Goal: Information Seeking & Learning: Find specific fact

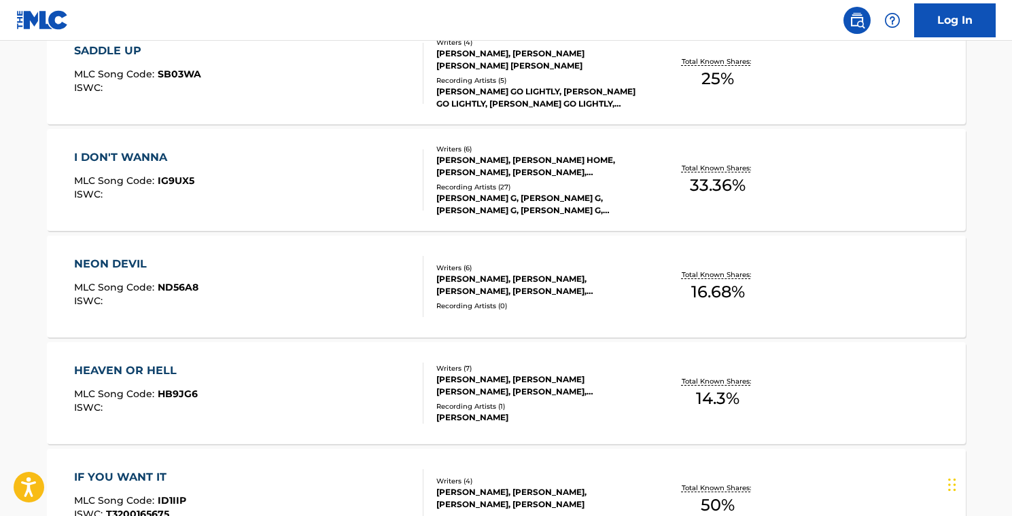
scroll to position [796, 0]
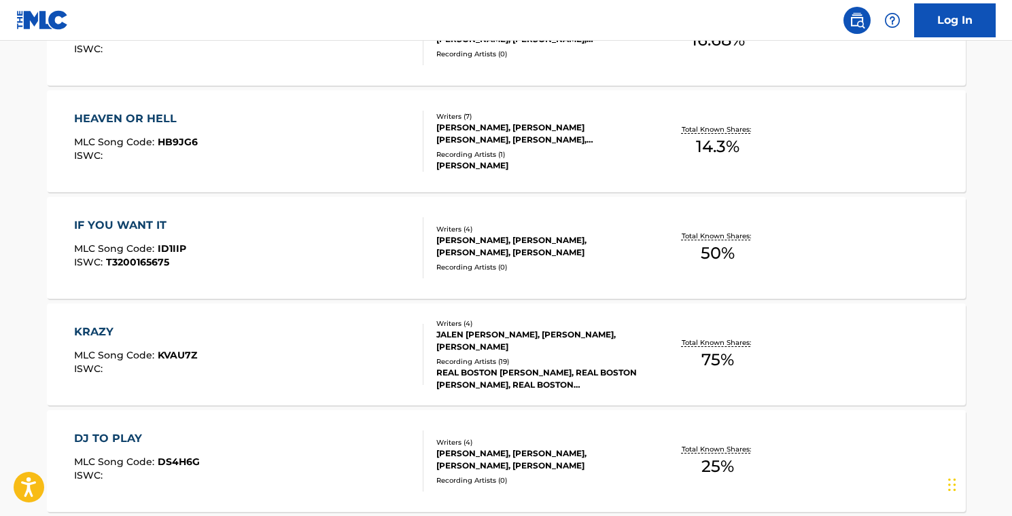
click at [287, 239] on div "IF YOU WANT IT MLC Song Code : ID1IIP ISWC : T3200165675" at bounding box center [248, 247] width 349 height 61
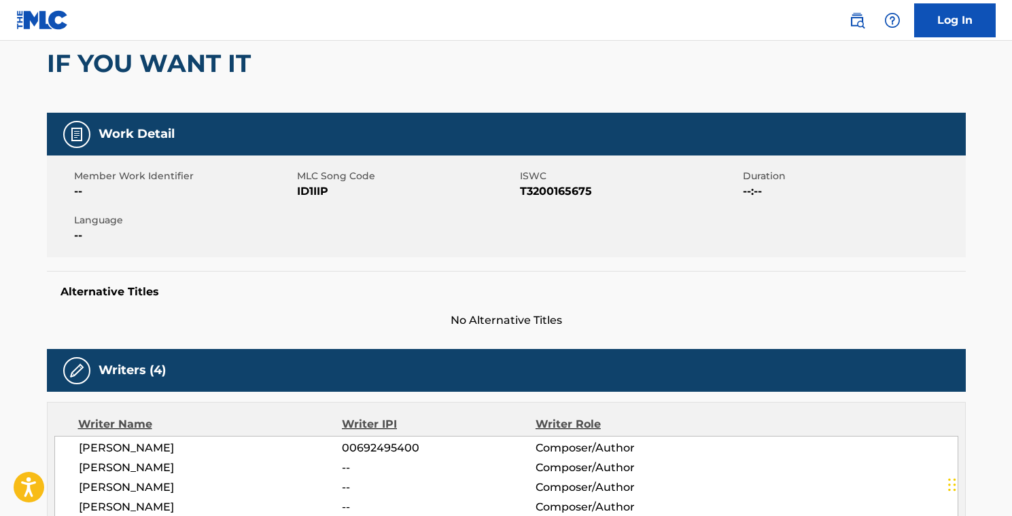
scroll to position [37, 0]
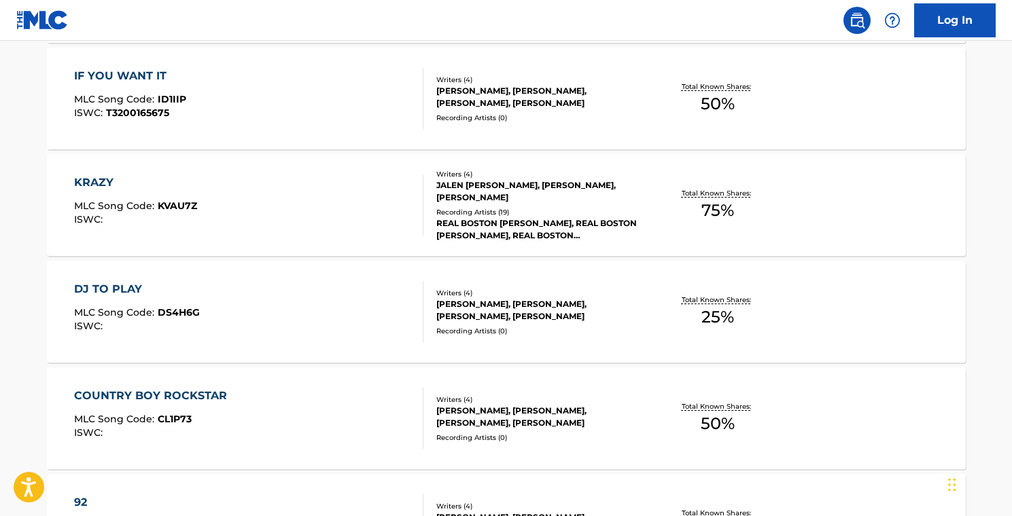
scroll to position [947, 0]
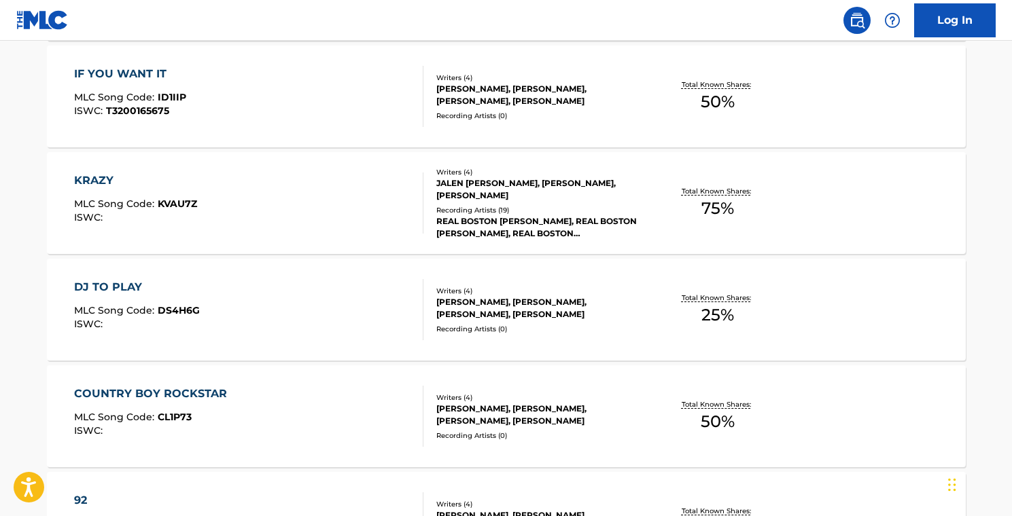
click at [355, 210] on div "KRAZY MLC Song Code : KVAU7Z ISWC :" at bounding box center [248, 203] width 349 height 61
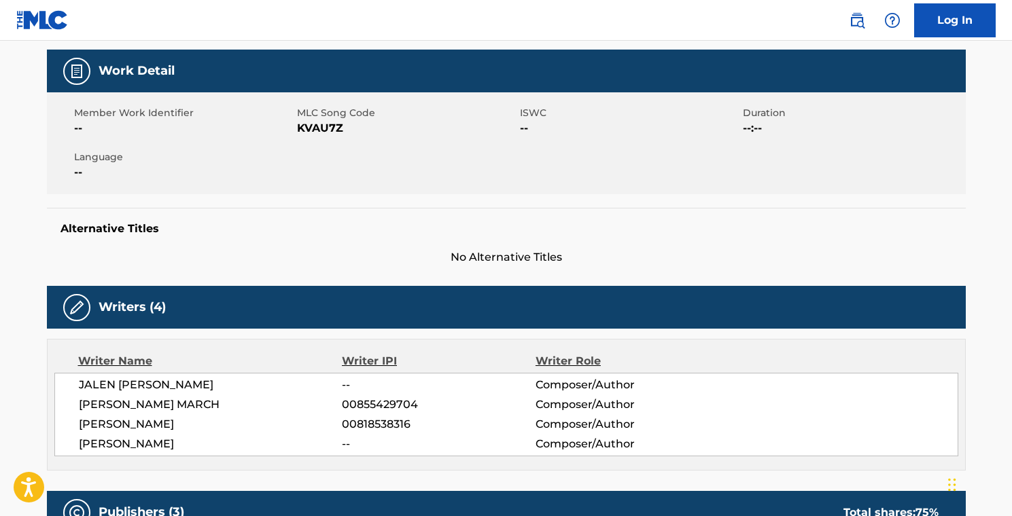
scroll to position [224, 0]
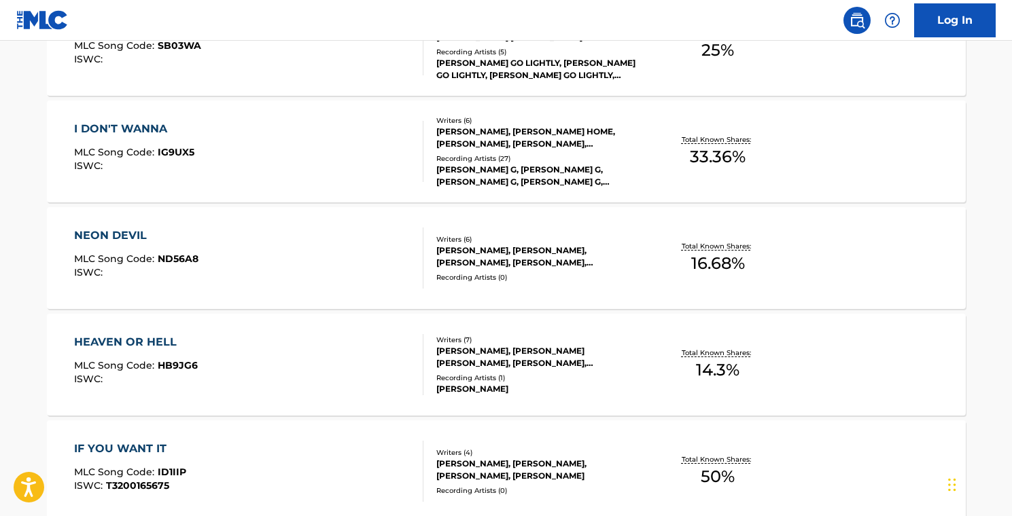
scroll to position [823, 0]
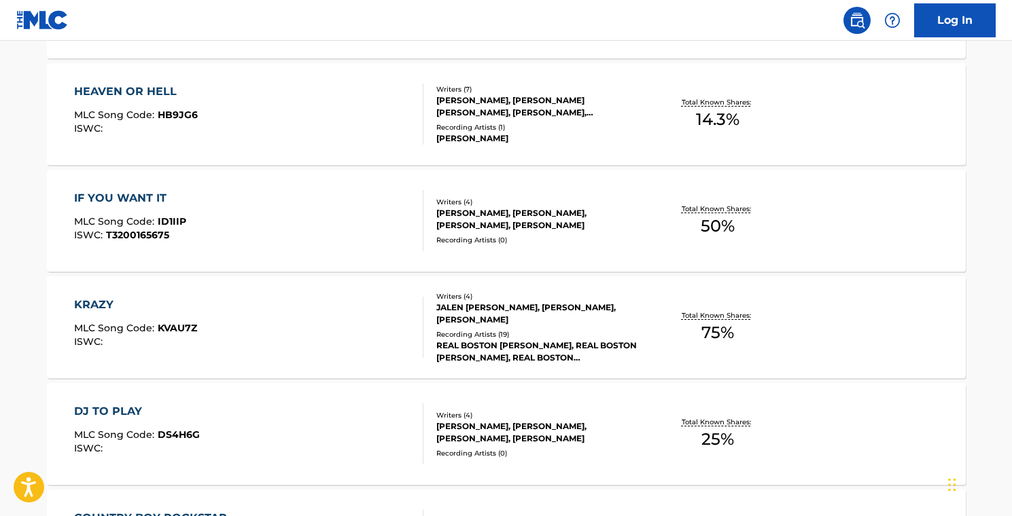
click at [334, 438] on div "DJ TO PLAY MLC Song Code : DS4H6G ISWC :" at bounding box center [248, 434] width 349 height 61
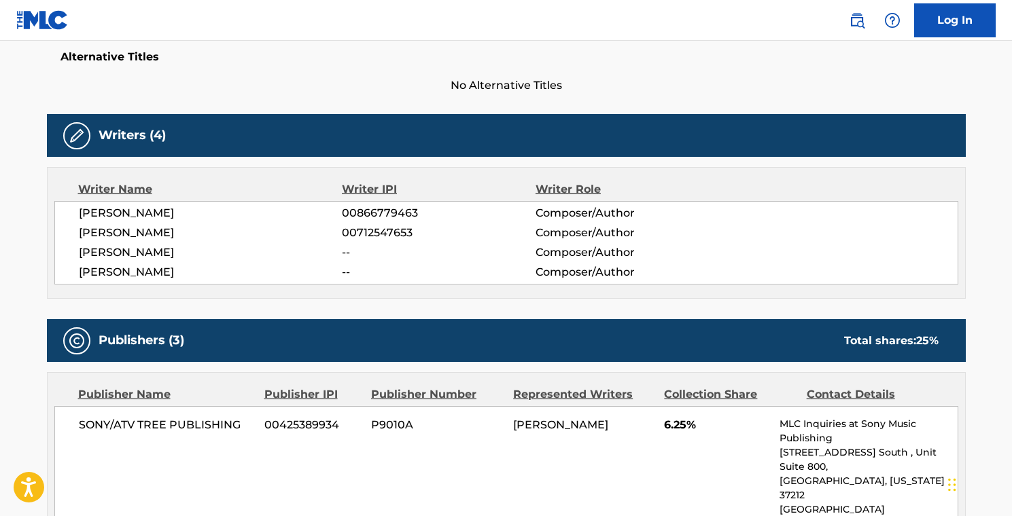
scroll to position [340, 0]
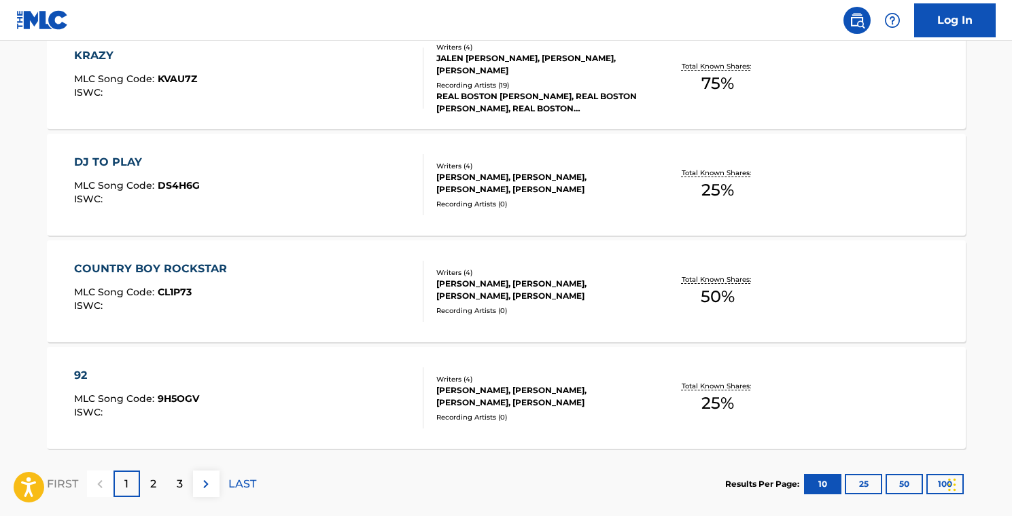
scroll to position [1041, 0]
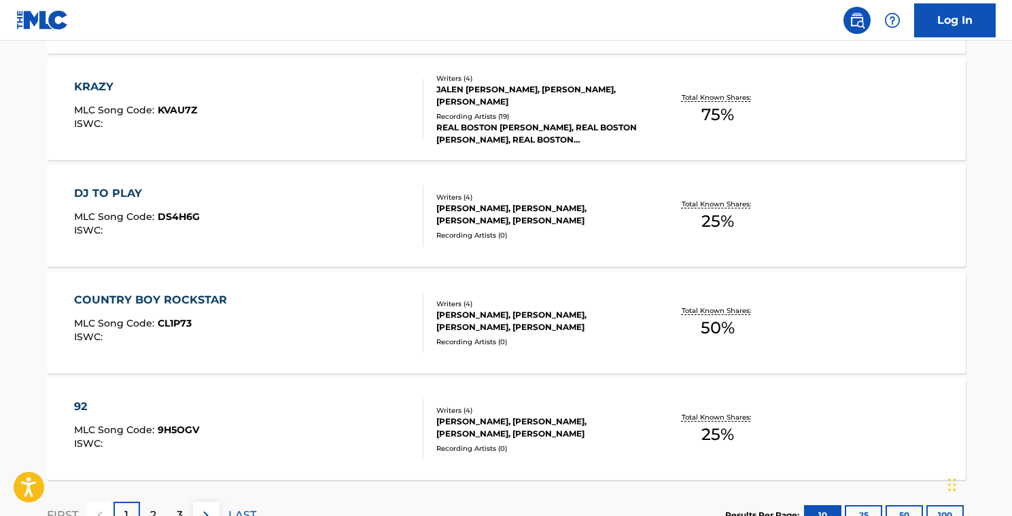
click at [633, 337] on div "Recording Artists ( 0 )" at bounding box center [538, 342] width 205 height 10
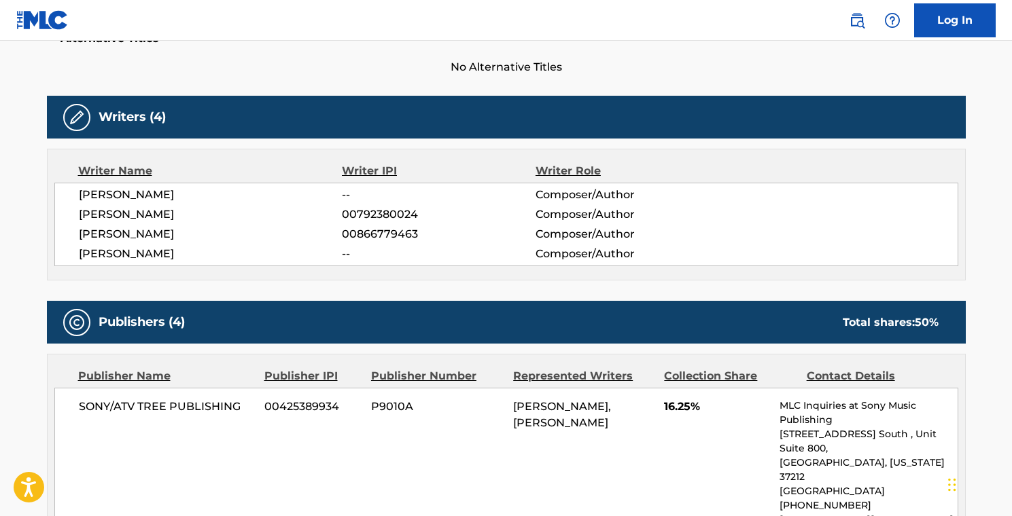
scroll to position [293, 0]
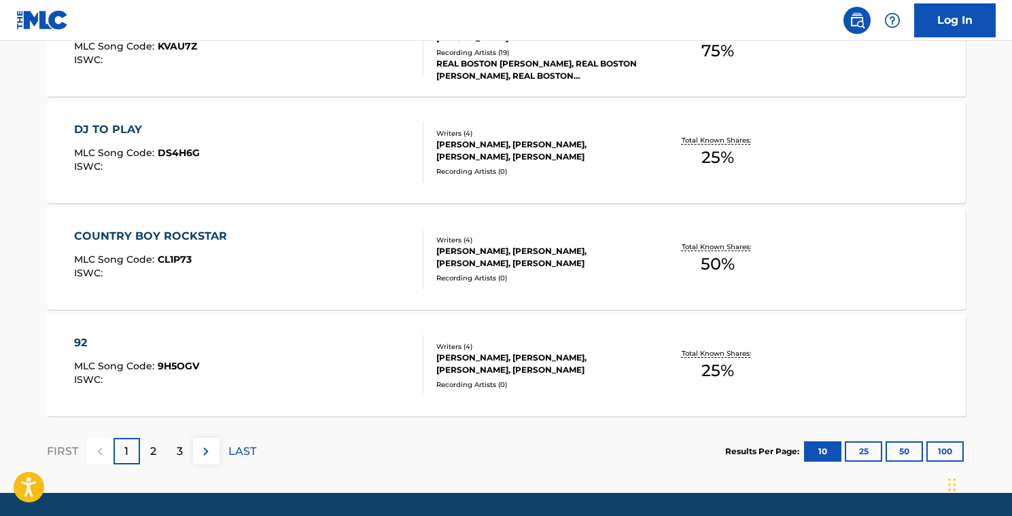
scroll to position [1147, 0]
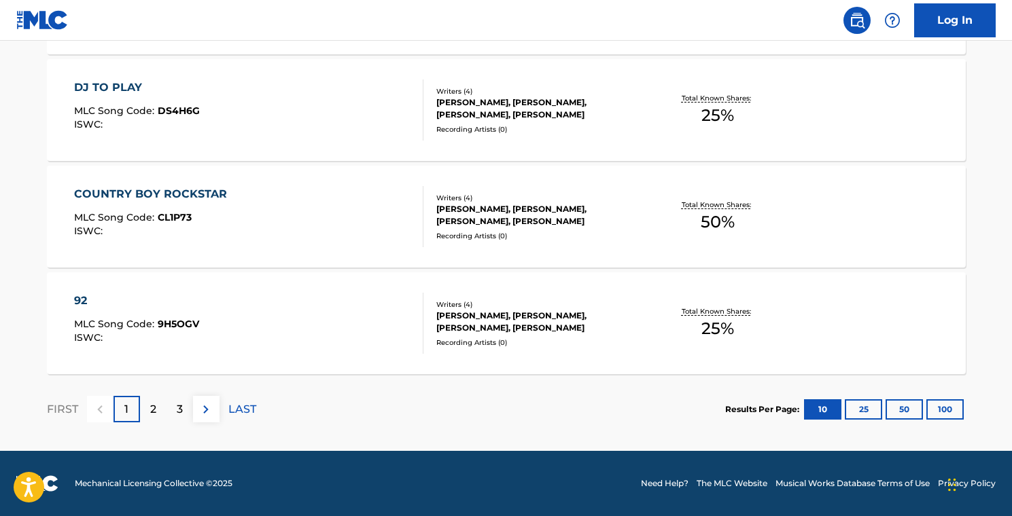
click at [647, 342] on div "Total Known Shares: 25 %" at bounding box center [717, 323] width 153 height 41
click at [156, 414] on div "2" at bounding box center [153, 409] width 26 height 26
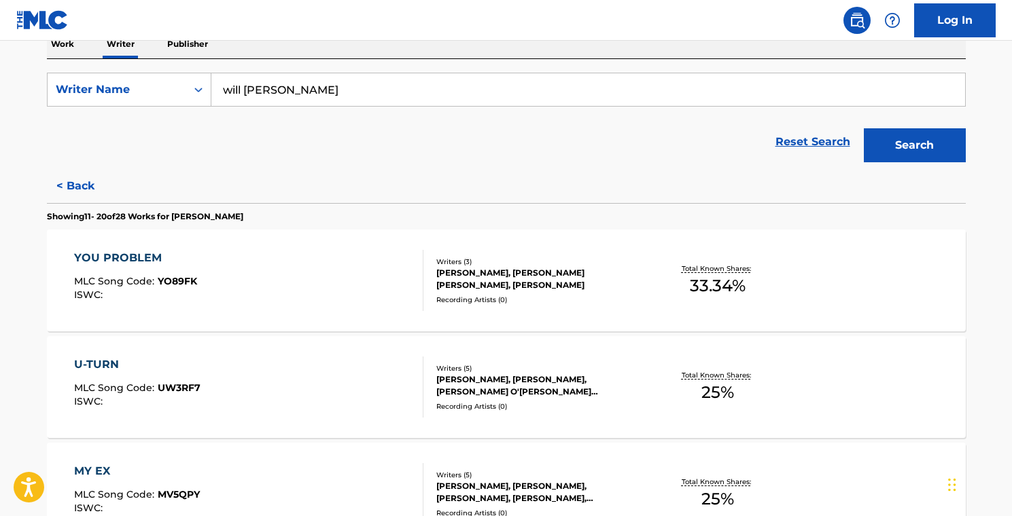
scroll to position [230, 0]
click at [600, 288] on div "[PERSON_NAME], [PERSON_NAME] [PERSON_NAME], [PERSON_NAME]" at bounding box center [538, 278] width 205 height 24
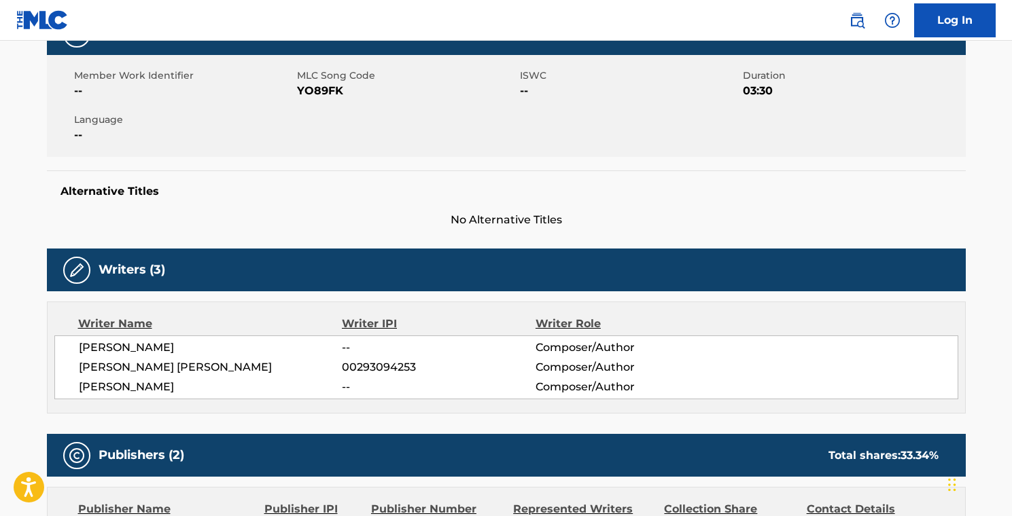
scroll to position [307, 0]
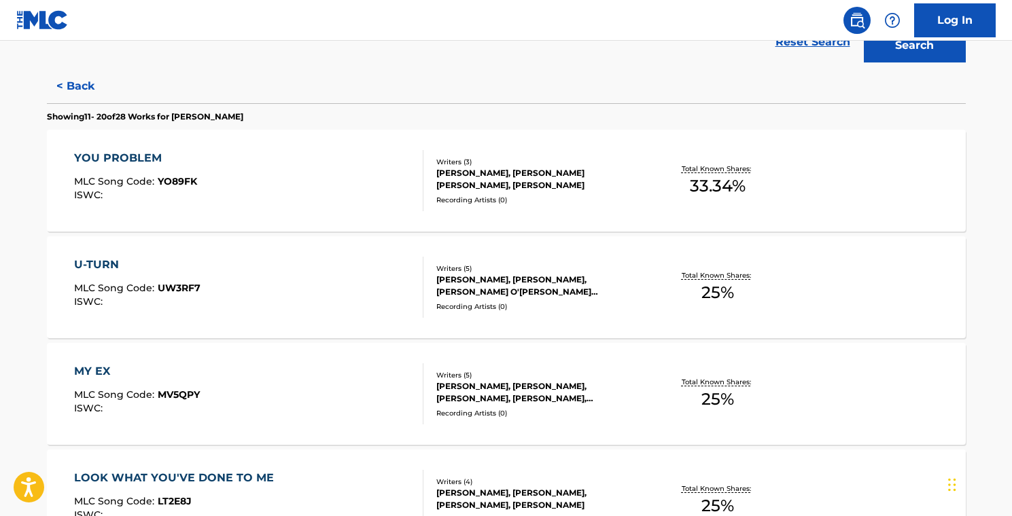
scroll to position [399, 0]
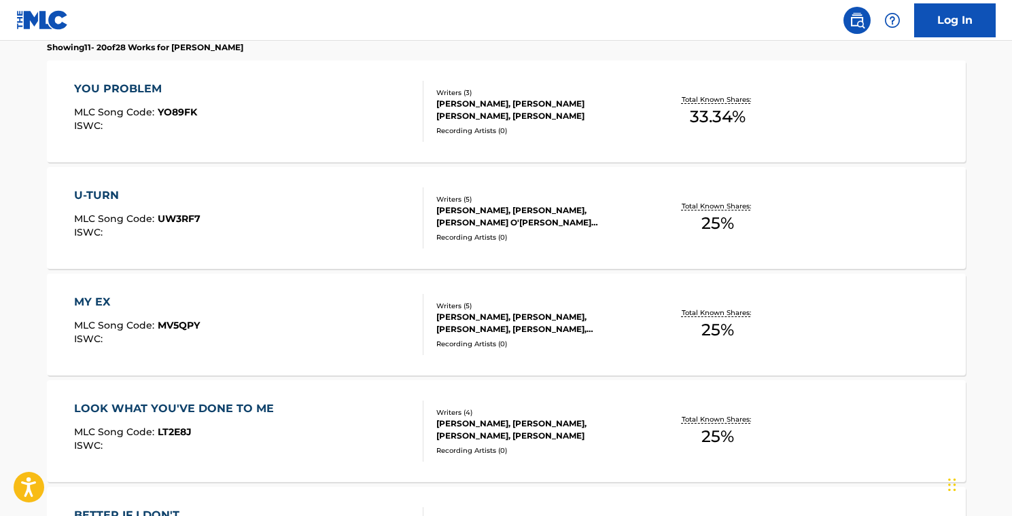
click at [380, 232] on div "U-TURN MLC Song Code : UW3RF7 ISWC :" at bounding box center [248, 218] width 349 height 61
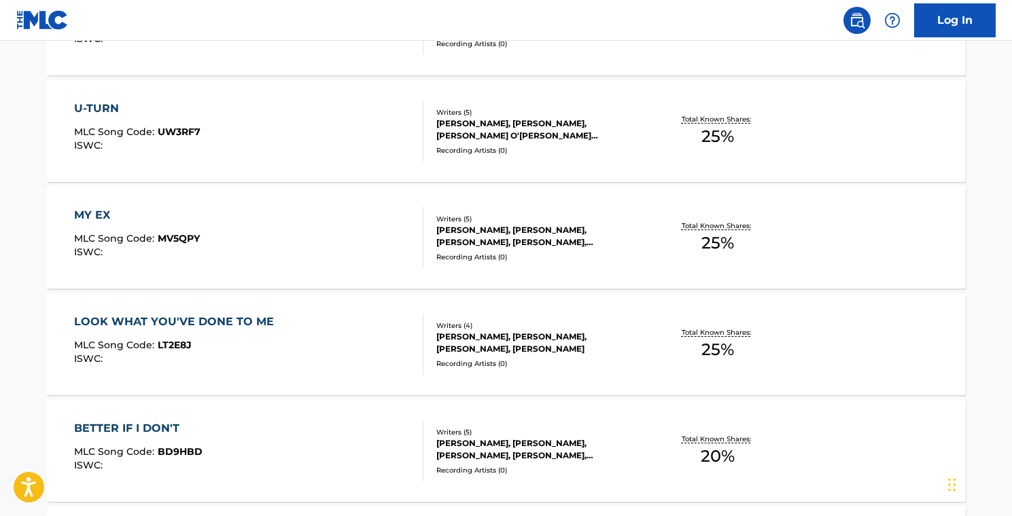
scroll to position [455, 0]
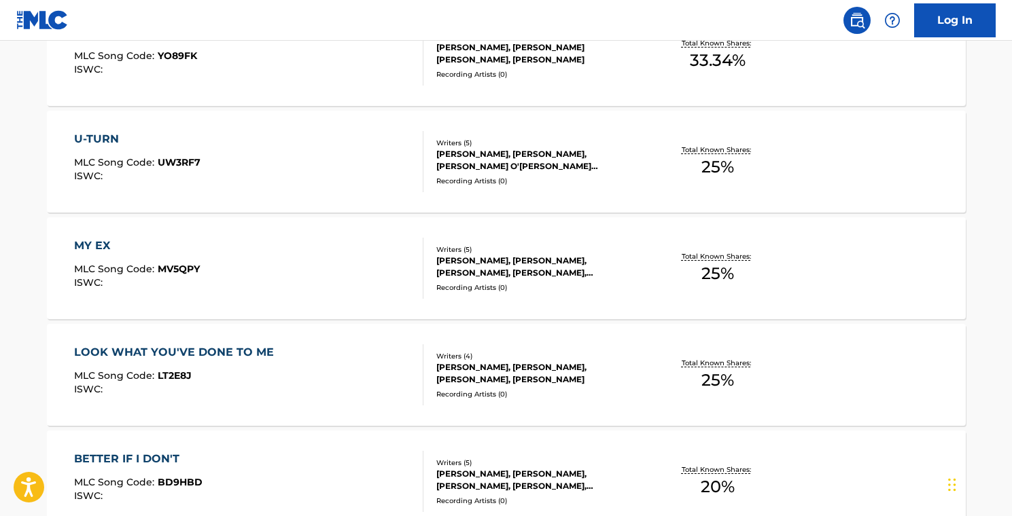
click at [346, 268] on div "MY EX MLC Song Code : MV5QPY ISWC :" at bounding box center [248, 268] width 349 height 61
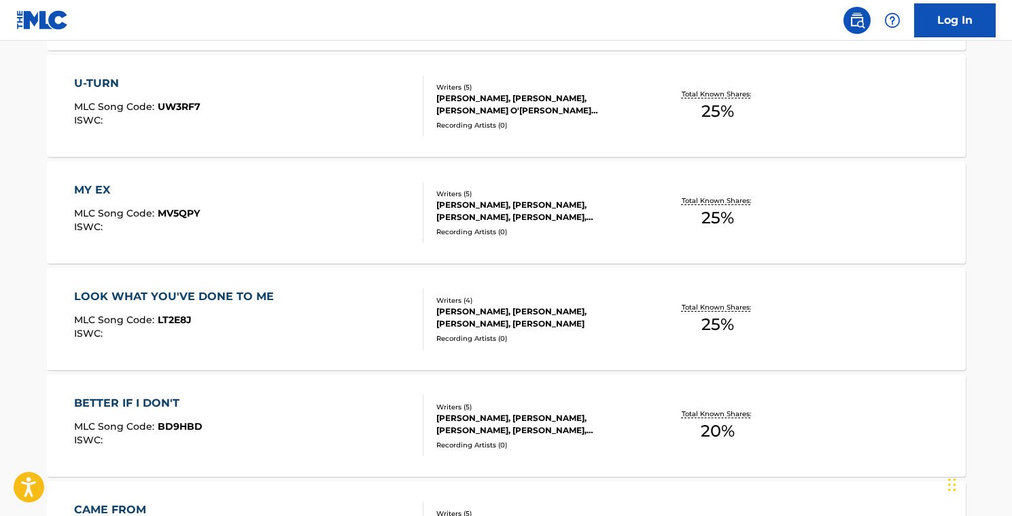
scroll to position [552, 0]
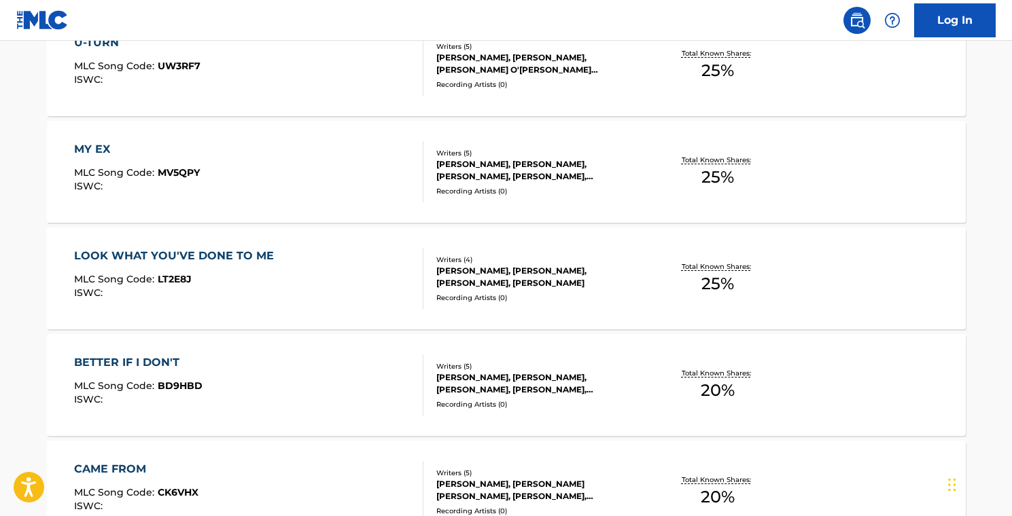
click at [351, 281] on div "LOOK WHAT YOU'VE DONE TO ME MLC Song Code : LT2E8J ISWC :" at bounding box center [248, 278] width 349 height 61
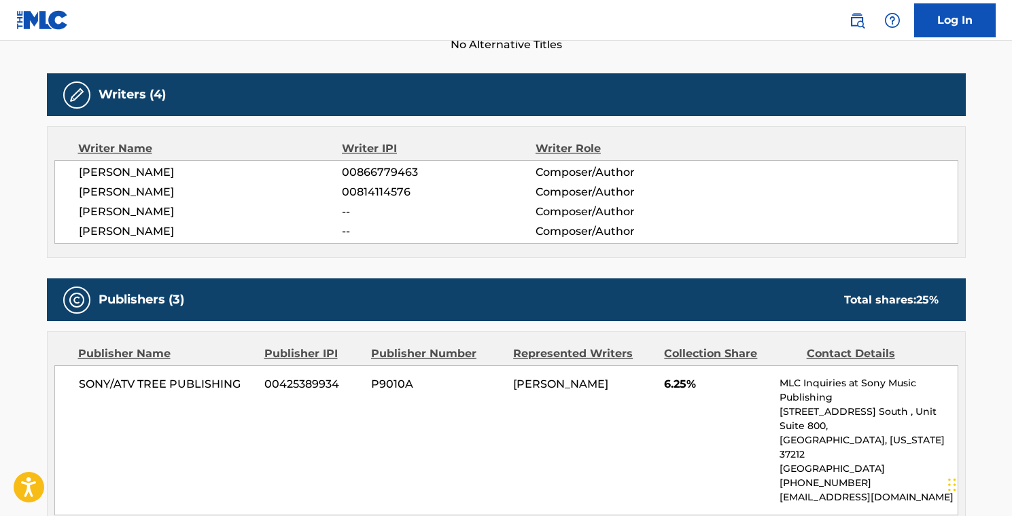
scroll to position [457, 0]
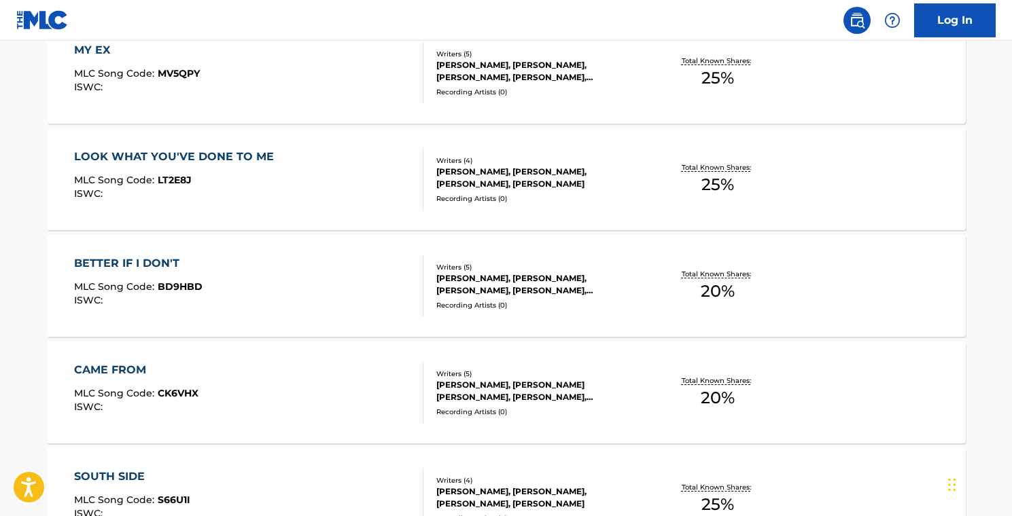
scroll to position [664, 0]
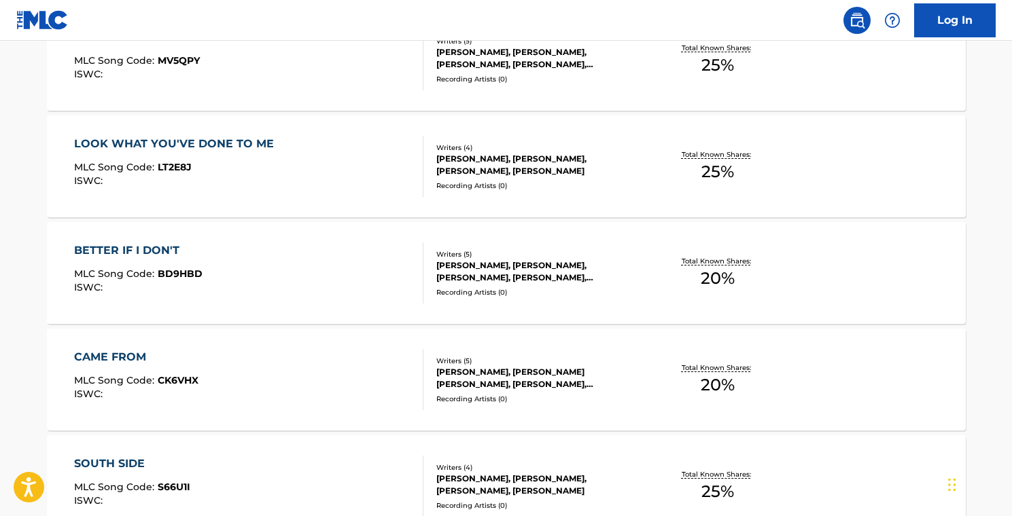
click at [354, 273] on div "BETTER IF I DON'T MLC Song Code : BD9HBD ISWC :" at bounding box center [248, 273] width 349 height 61
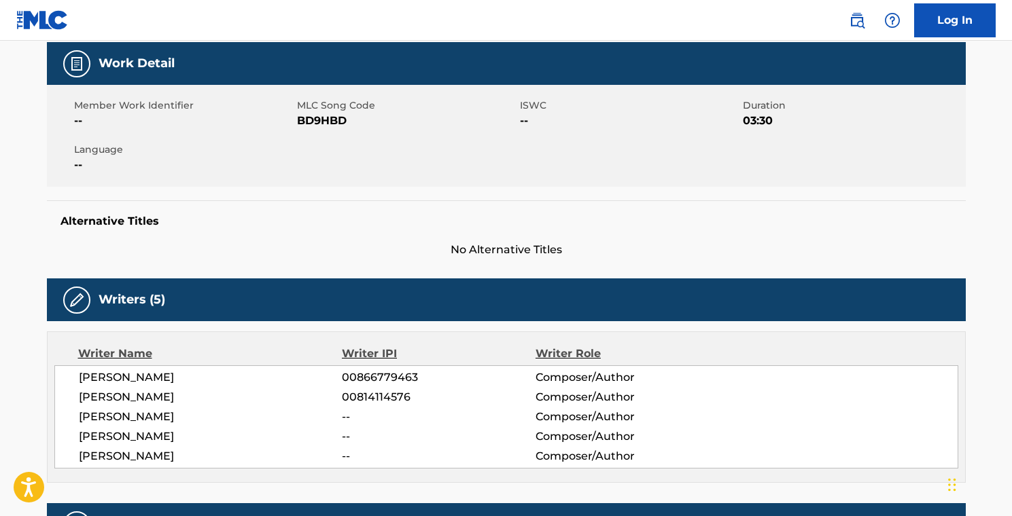
scroll to position [276, 0]
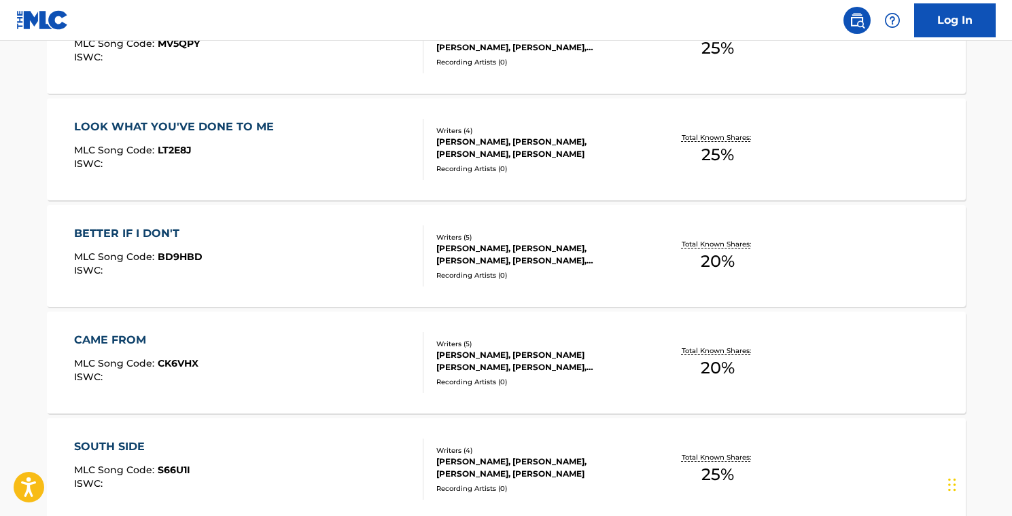
scroll to position [729, 0]
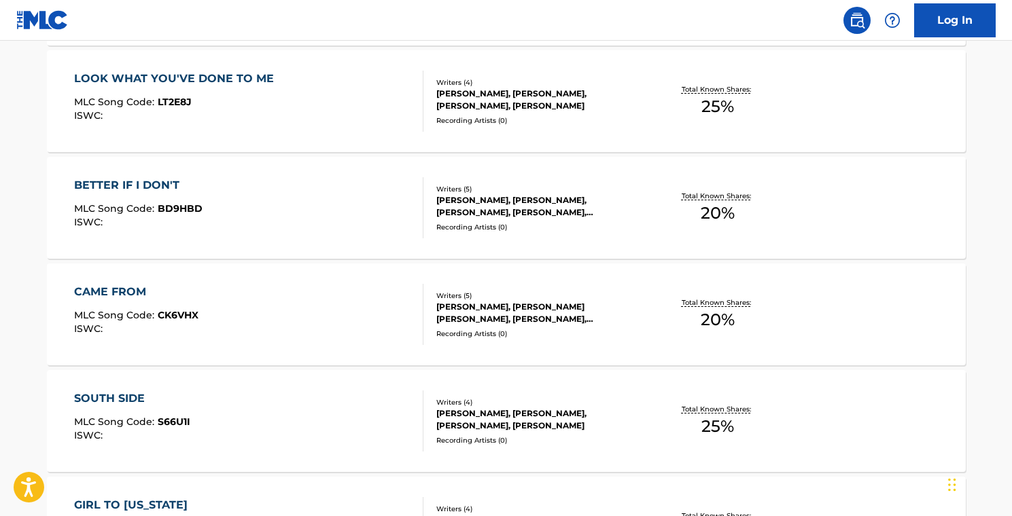
click at [632, 317] on div "[PERSON_NAME], [PERSON_NAME] [PERSON_NAME], [PERSON_NAME], [PERSON_NAME], [PERS…" at bounding box center [538, 313] width 205 height 24
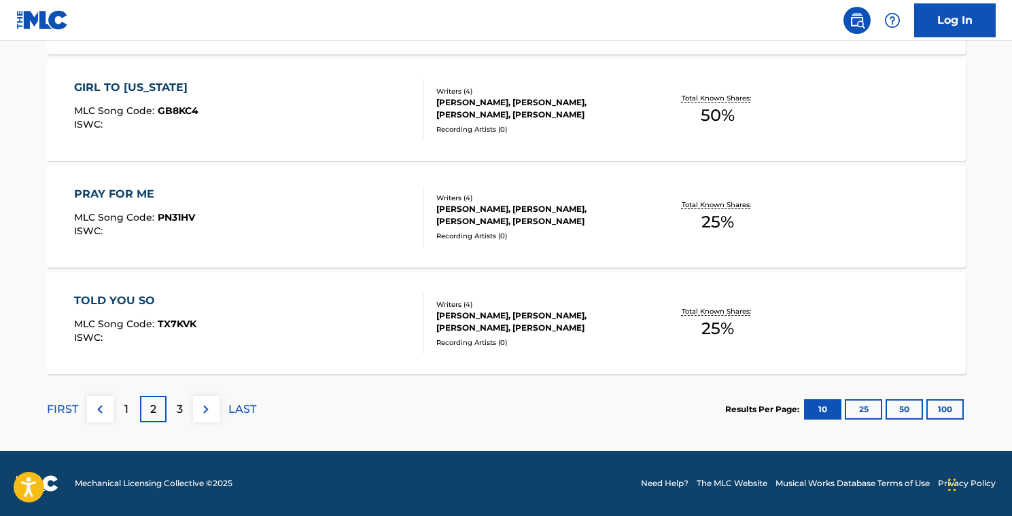
scroll to position [848, 0]
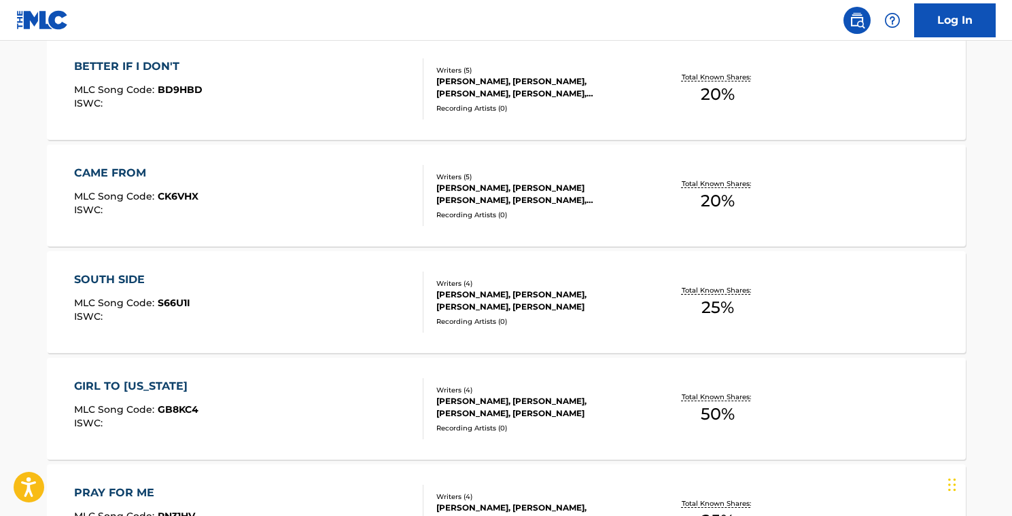
click at [325, 300] on div "SOUTH SIDE MLC Song Code : S66U1I ISWC :" at bounding box center [248, 302] width 349 height 61
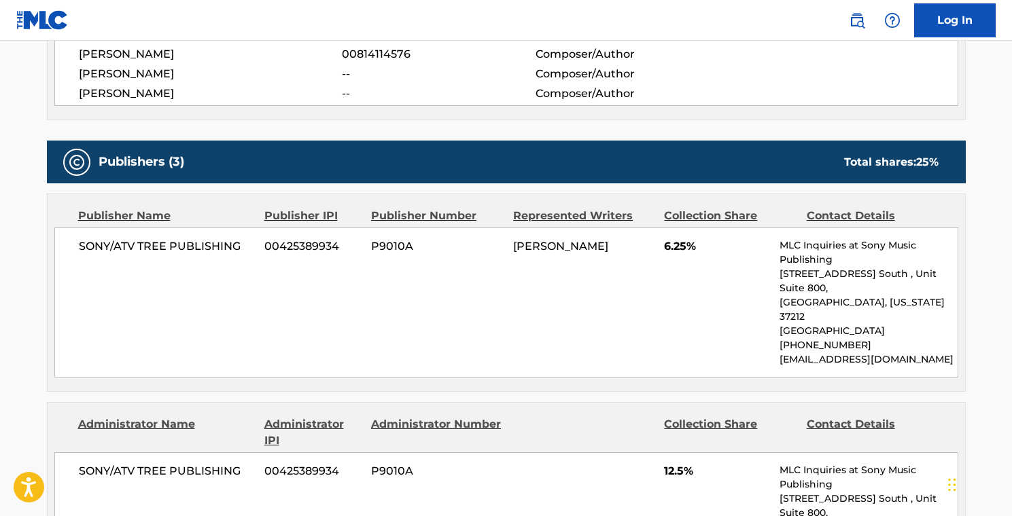
scroll to position [356, 0]
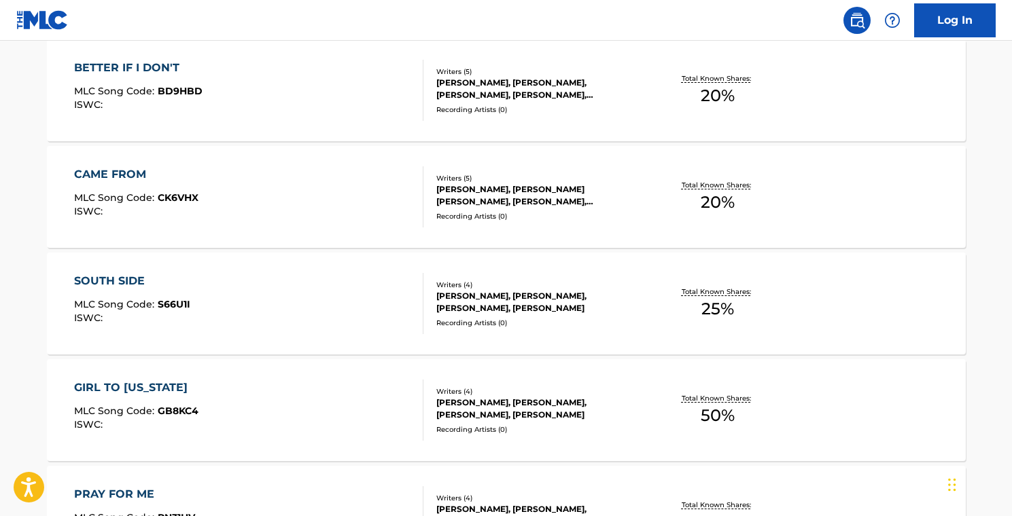
scroll to position [859, 0]
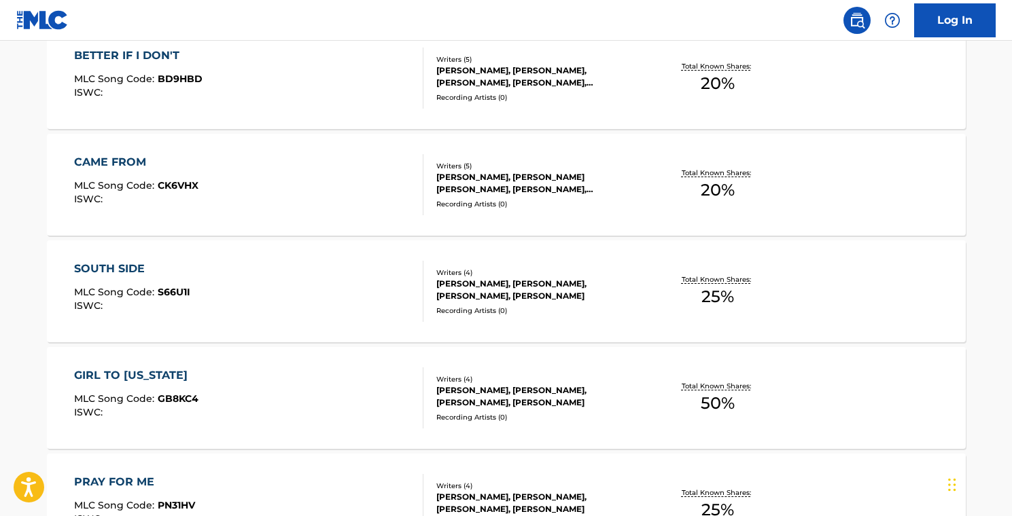
click at [626, 401] on div "[PERSON_NAME], [PERSON_NAME], [PERSON_NAME], [PERSON_NAME]" at bounding box center [538, 397] width 205 height 24
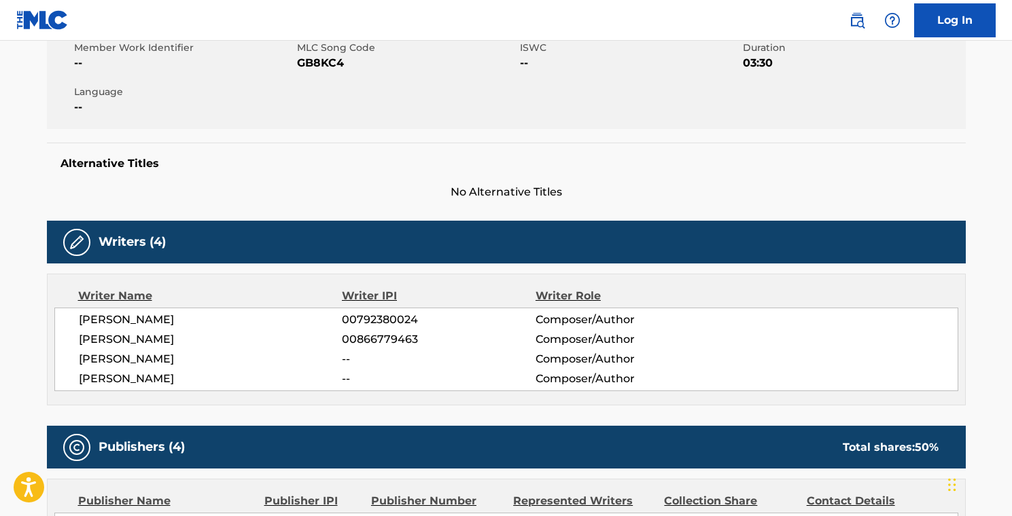
scroll to position [262, 0]
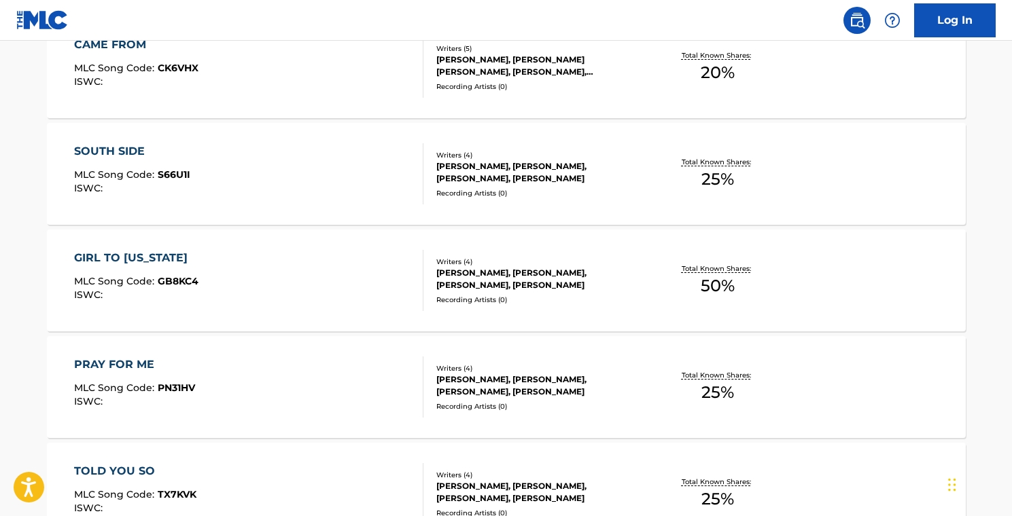
scroll to position [1063, 0]
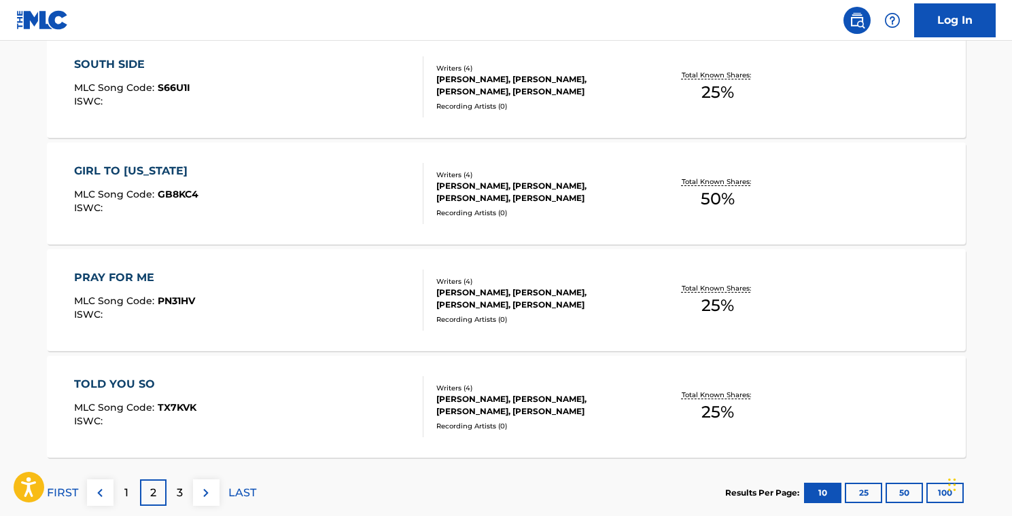
click at [310, 301] on div "PRAY FOR ME MLC Song Code : PN31HV ISWC :" at bounding box center [248, 300] width 349 height 61
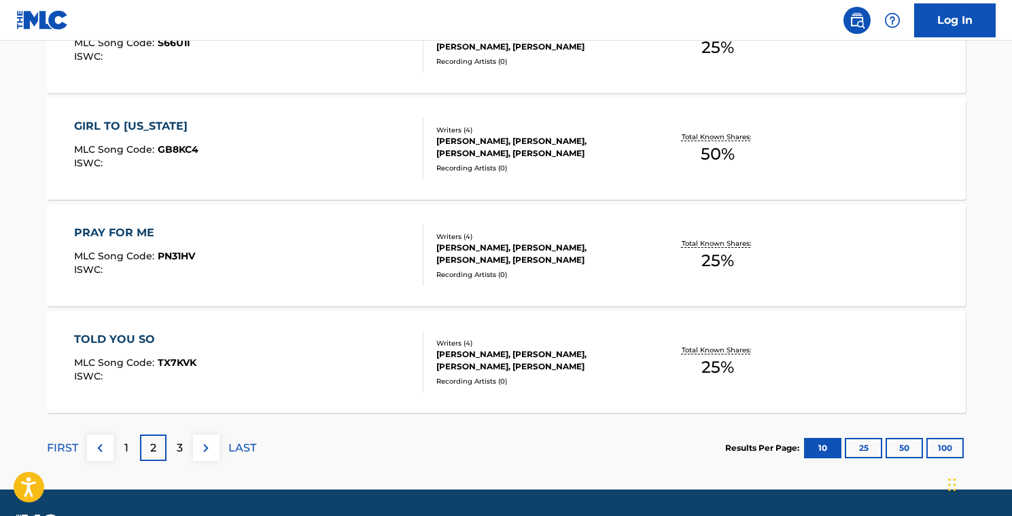
scroll to position [1147, 0]
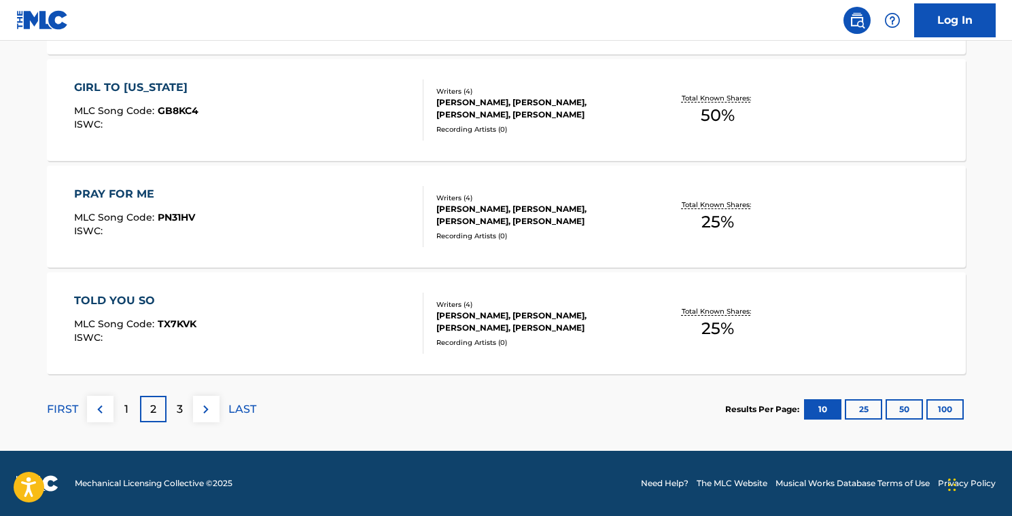
click at [319, 315] on div "TOLD YOU SO MLC Song Code : TX7KVK ISWC :" at bounding box center [248, 323] width 349 height 61
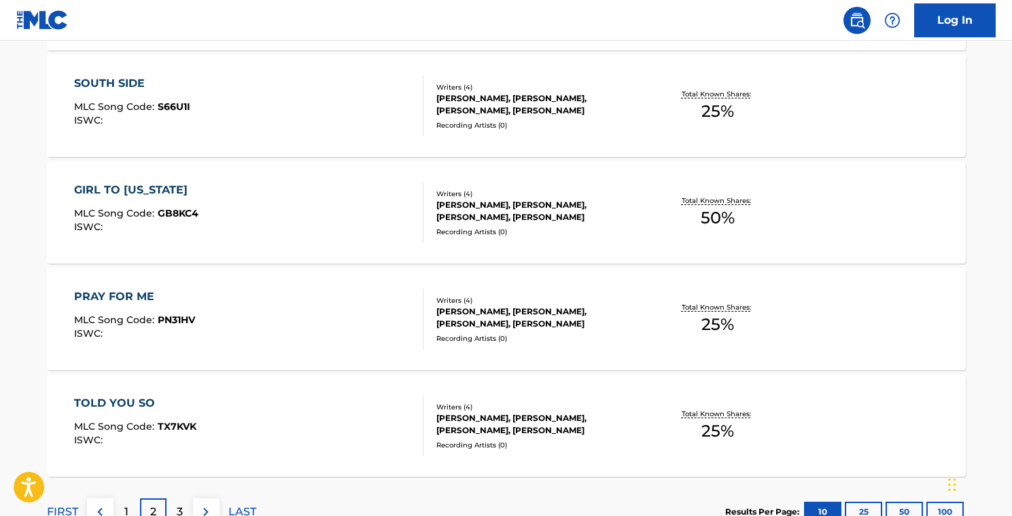
scroll to position [1147, 0]
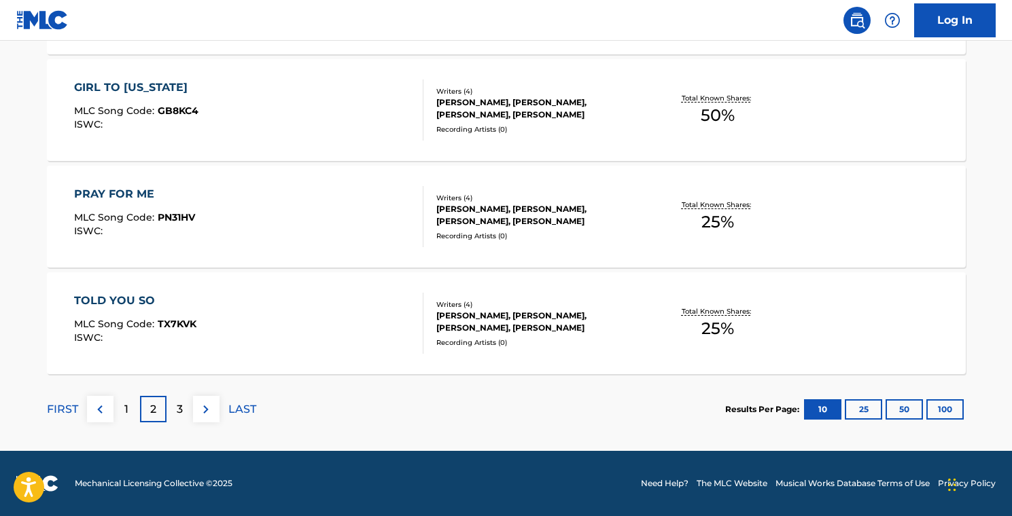
click at [185, 403] on div "3" at bounding box center [179, 409] width 26 height 26
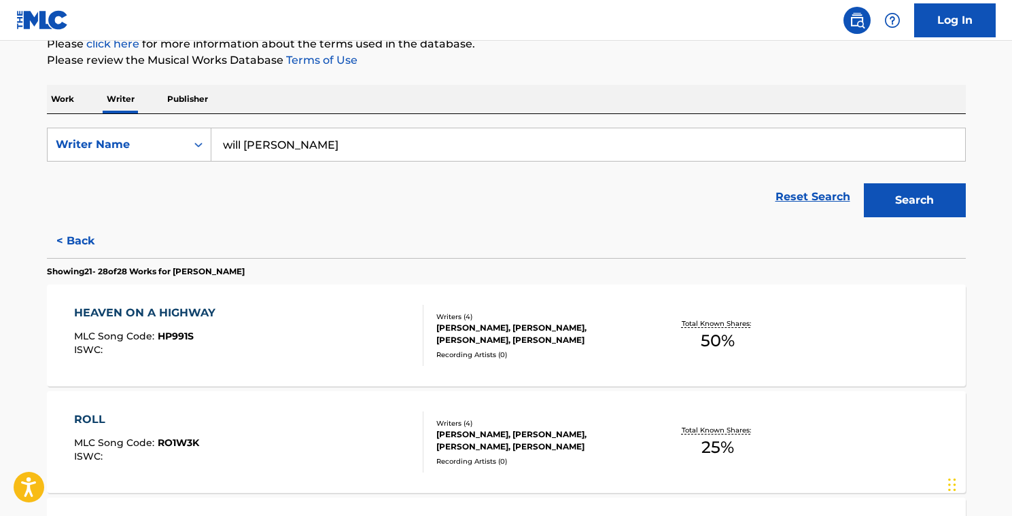
scroll to position [250, 0]
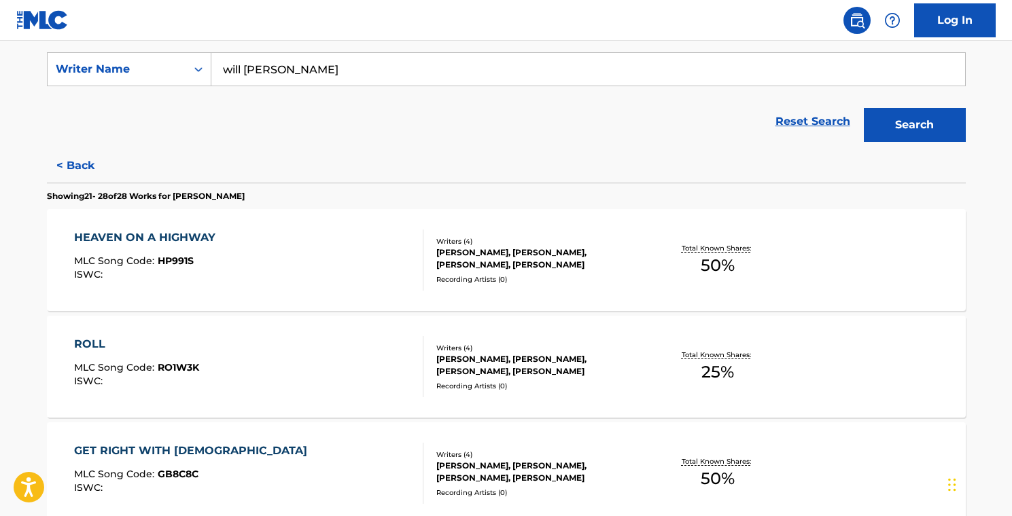
click at [624, 257] on div "[PERSON_NAME], [PERSON_NAME], [PERSON_NAME], [PERSON_NAME]" at bounding box center [538, 259] width 205 height 24
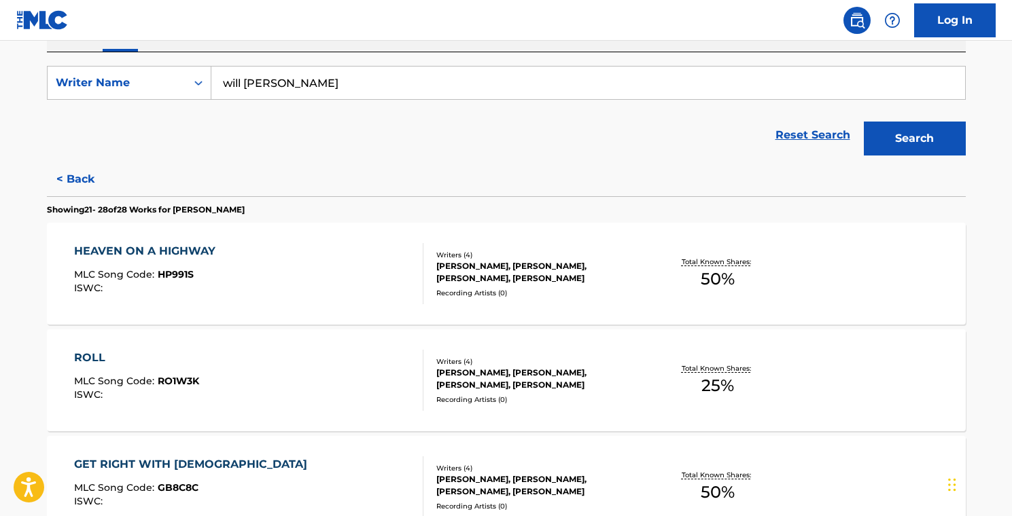
scroll to position [319, 0]
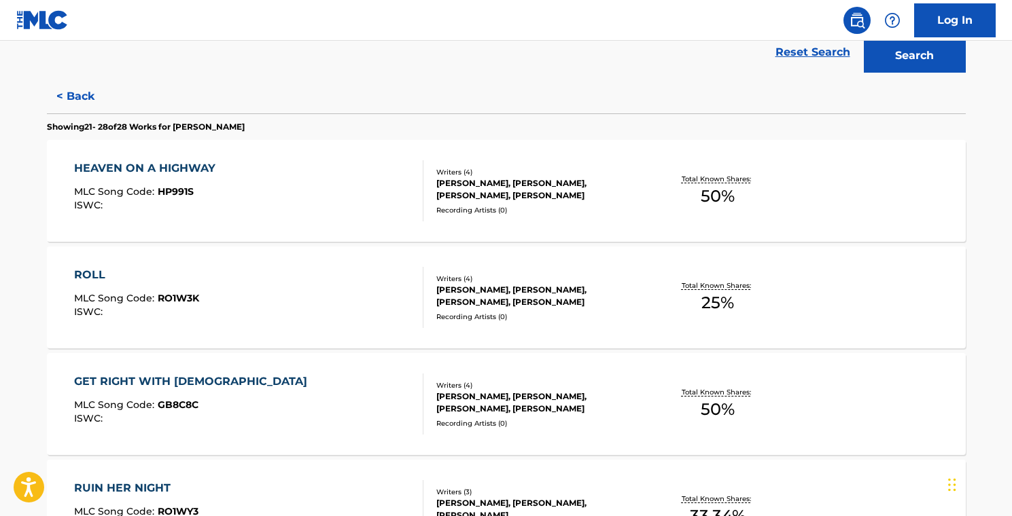
click at [325, 301] on div "ROLL MLC Song Code : RO1W3K ISWC :" at bounding box center [248, 297] width 349 height 61
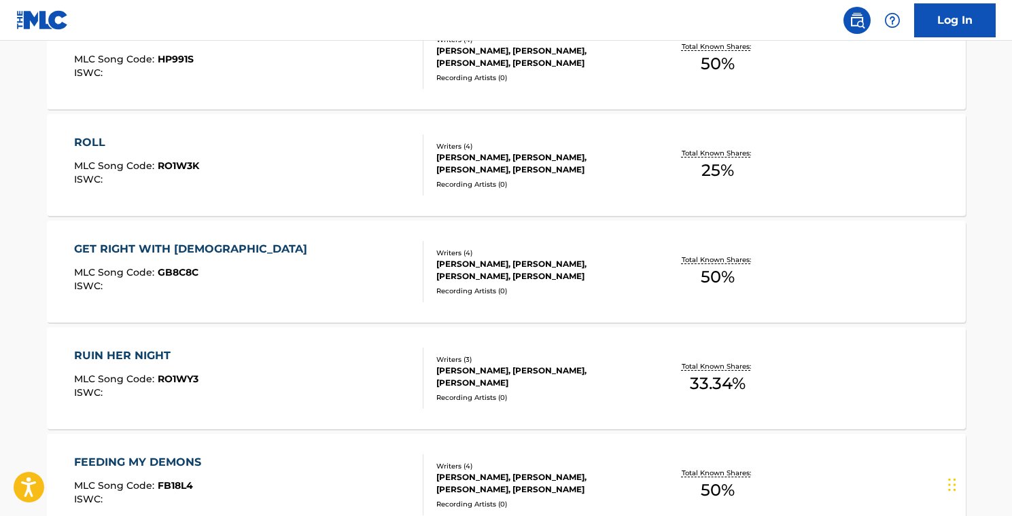
scroll to position [507, 0]
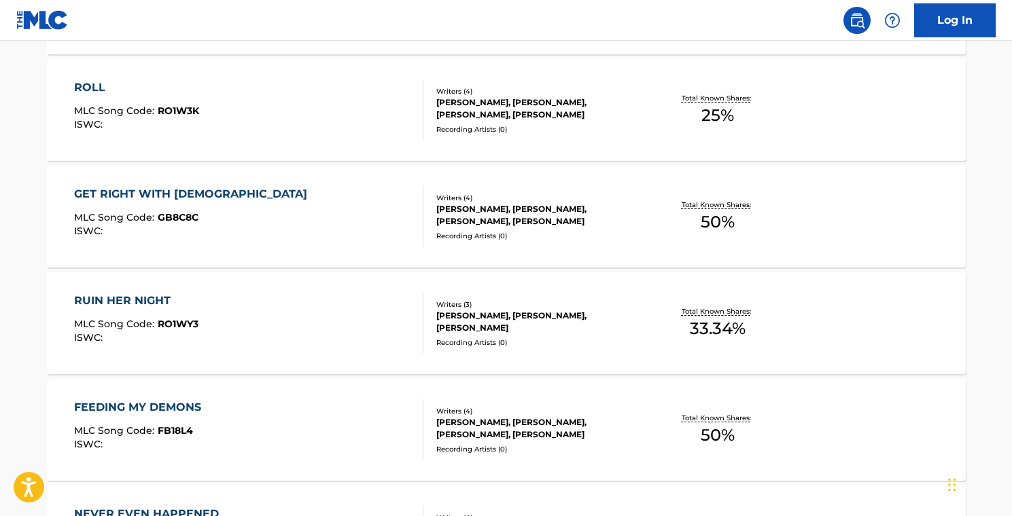
click at [628, 219] on div "[PERSON_NAME], [PERSON_NAME], [PERSON_NAME], [PERSON_NAME]" at bounding box center [538, 215] width 205 height 24
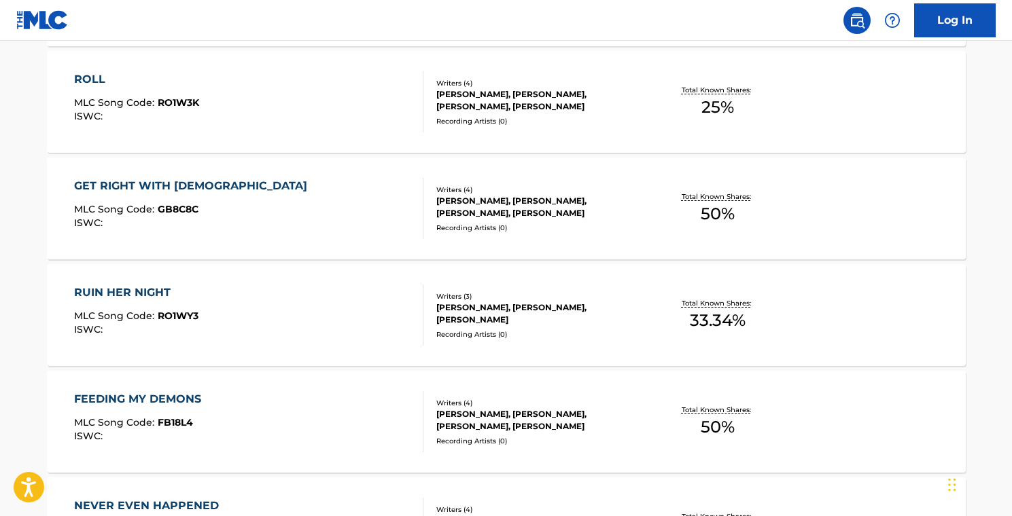
scroll to position [558, 0]
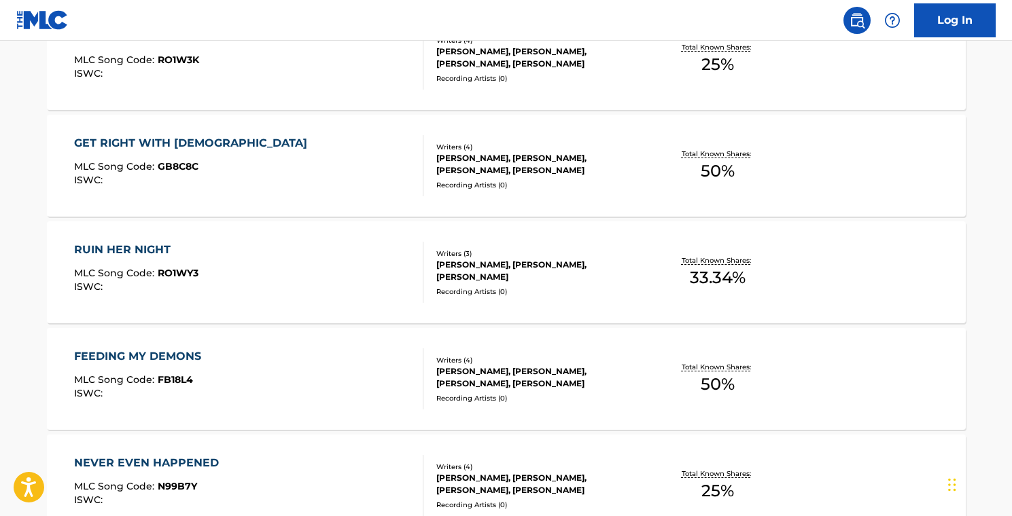
click at [624, 281] on div "[PERSON_NAME], [PERSON_NAME], [PERSON_NAME]" at bounding box center [538, 271] width 205 height 24
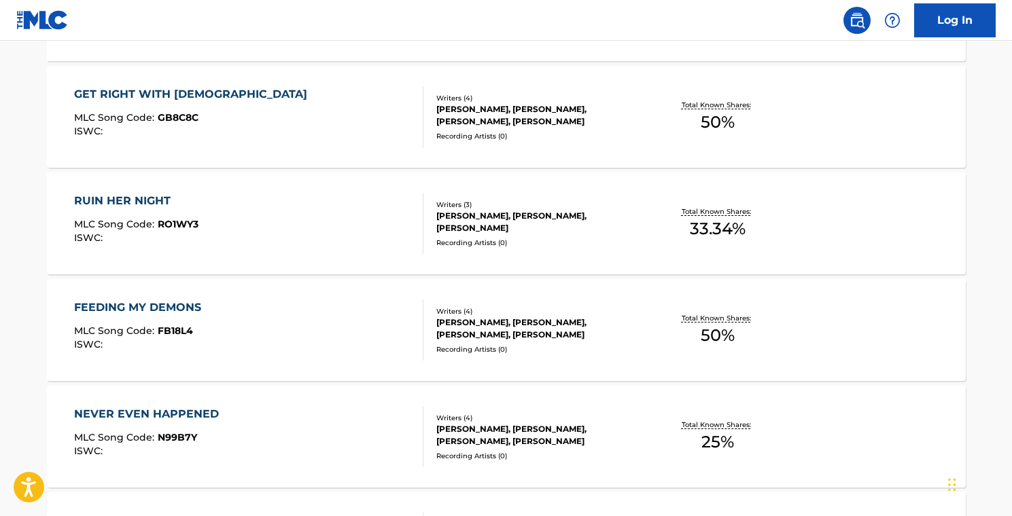
scroll to position [642, 0]
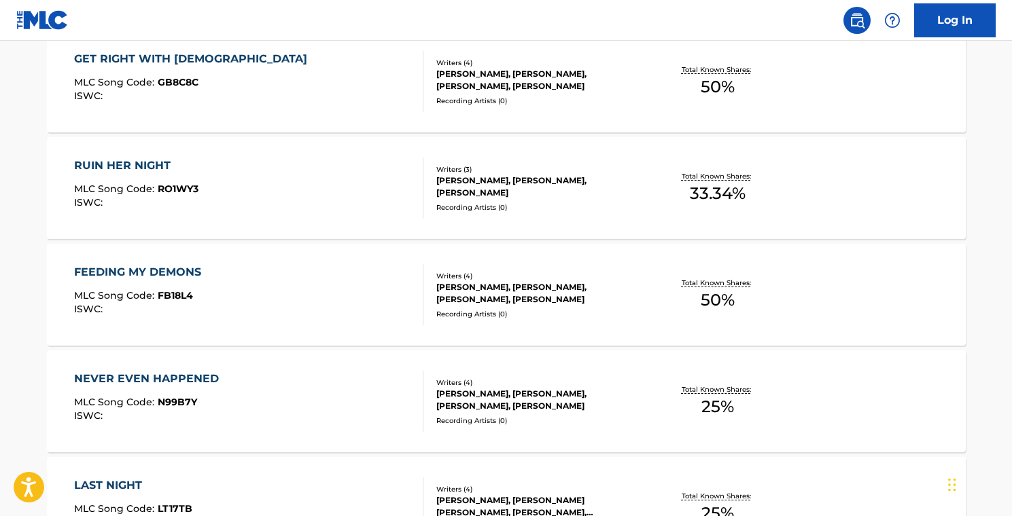
click at [628, 304] on div "[PERSON_NAME], [PERSON_NAME], [PERSON_NAME], [PERSON_NAME]" at bounding box center [538, 293] width 205 height 24
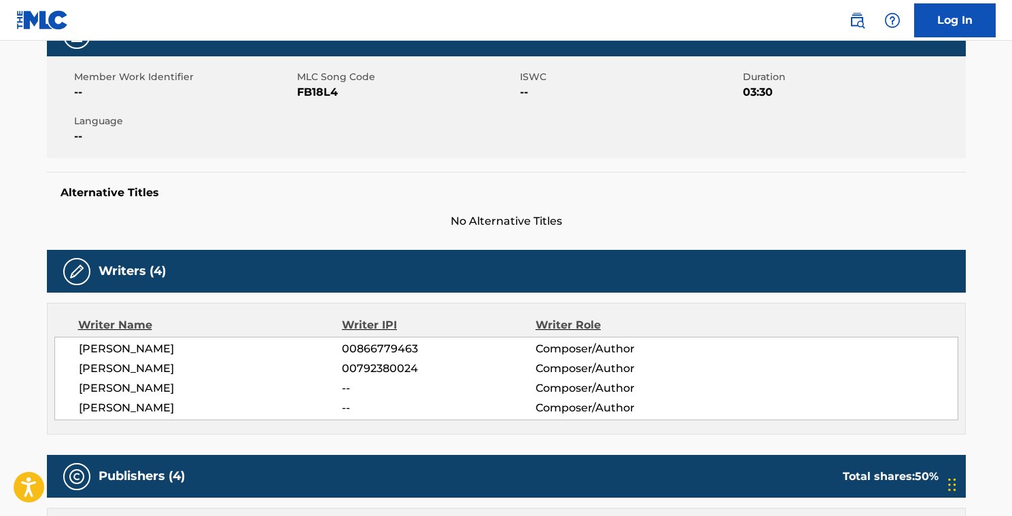
scroll to position [325, 0]
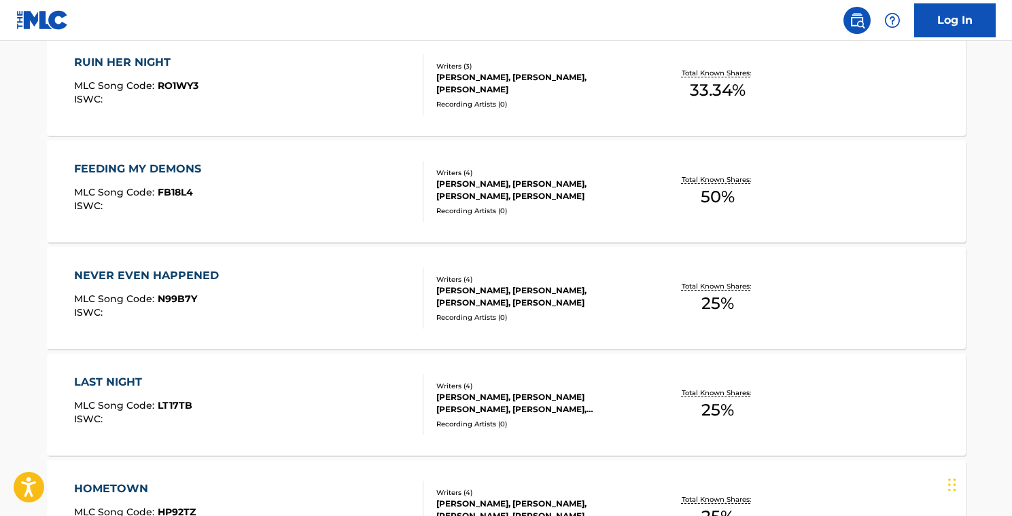
scroll to position [796, 0]
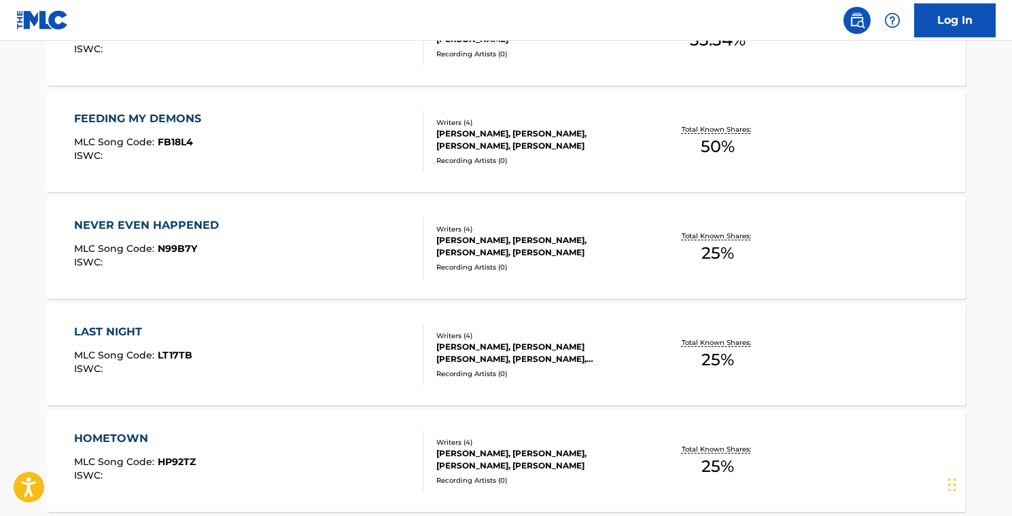
click at [640, 262] on div "Recording Artists ( 0 )" at bounding box center [538, 267] width 205 height 10
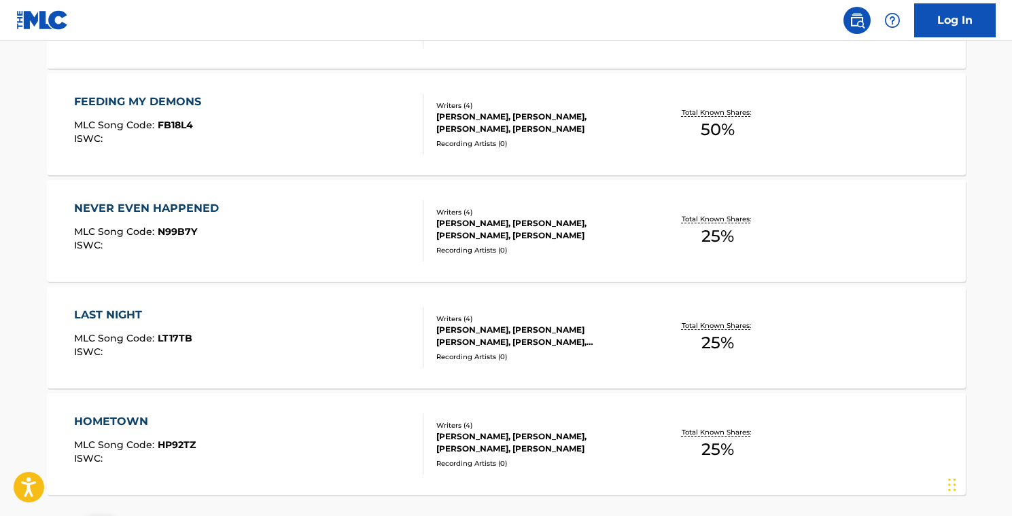
scroll to position [815, 0]
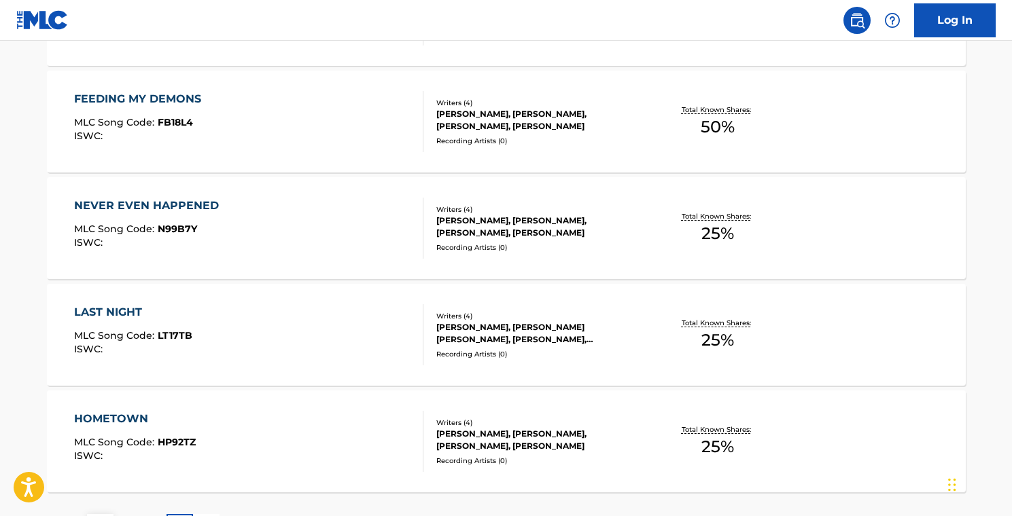
click at [640, 351] on div "Recording Artists ( 0 )" at bounding box center [538, 354] width 205 height 10
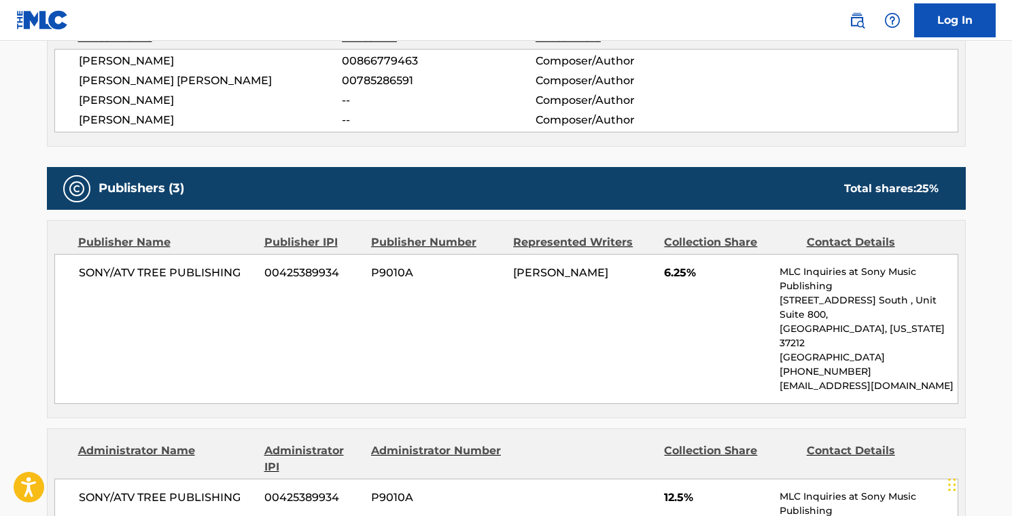
scroll to position [447, 0]
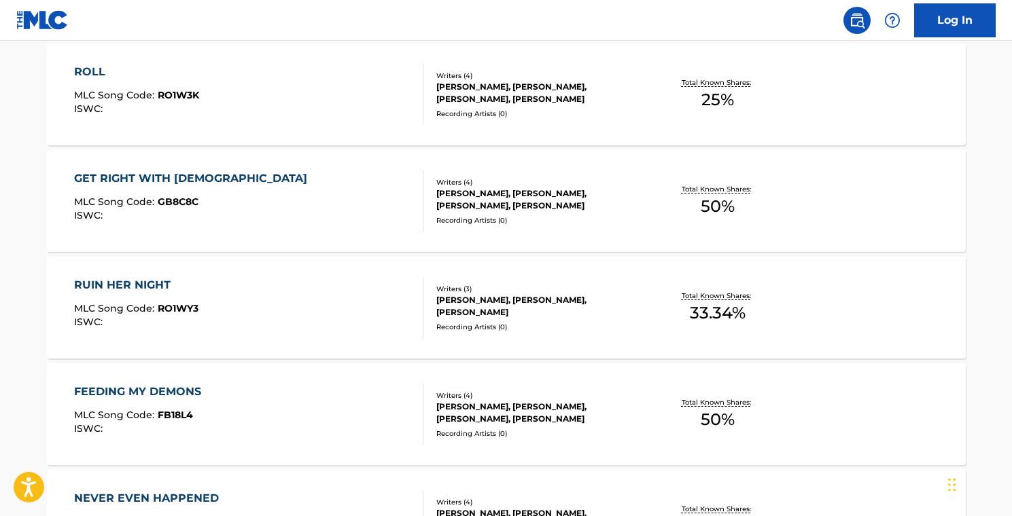
scroll to position [933, 0]
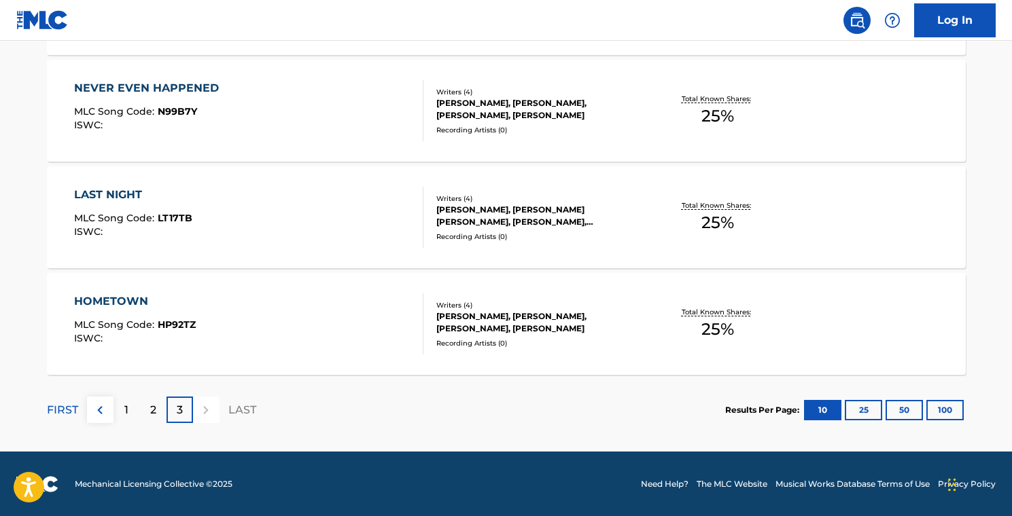
click at [626, 332] on div "[PERSON_NAME], [PERSON_NAME], [PERSON_NAME], [PERSON_NAME]" at bounding box center [538, 322] width 205 height 24
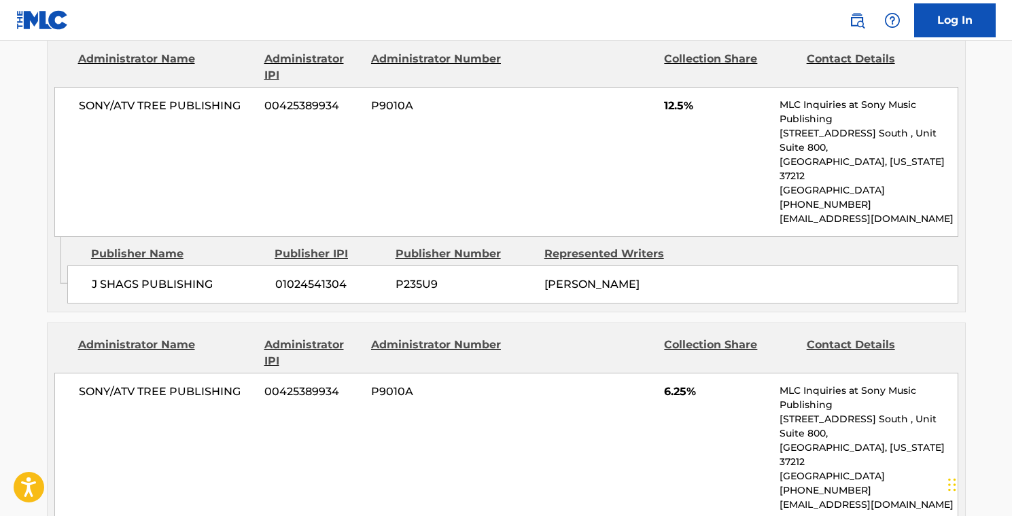
scroll to position [1094, 0]
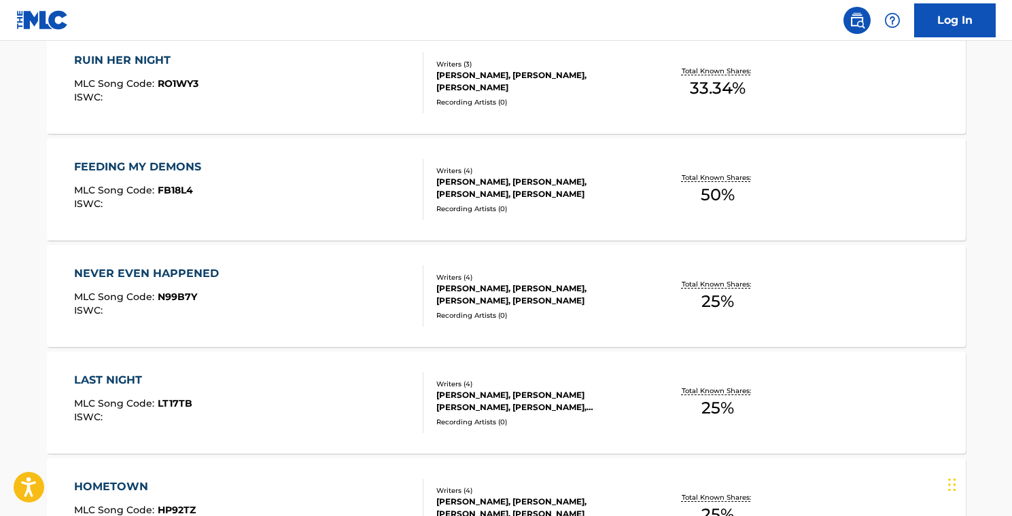
scroll to position [933, 0]
